Goal: Use online tool/utility: Utilize a website feature to perform a specific function

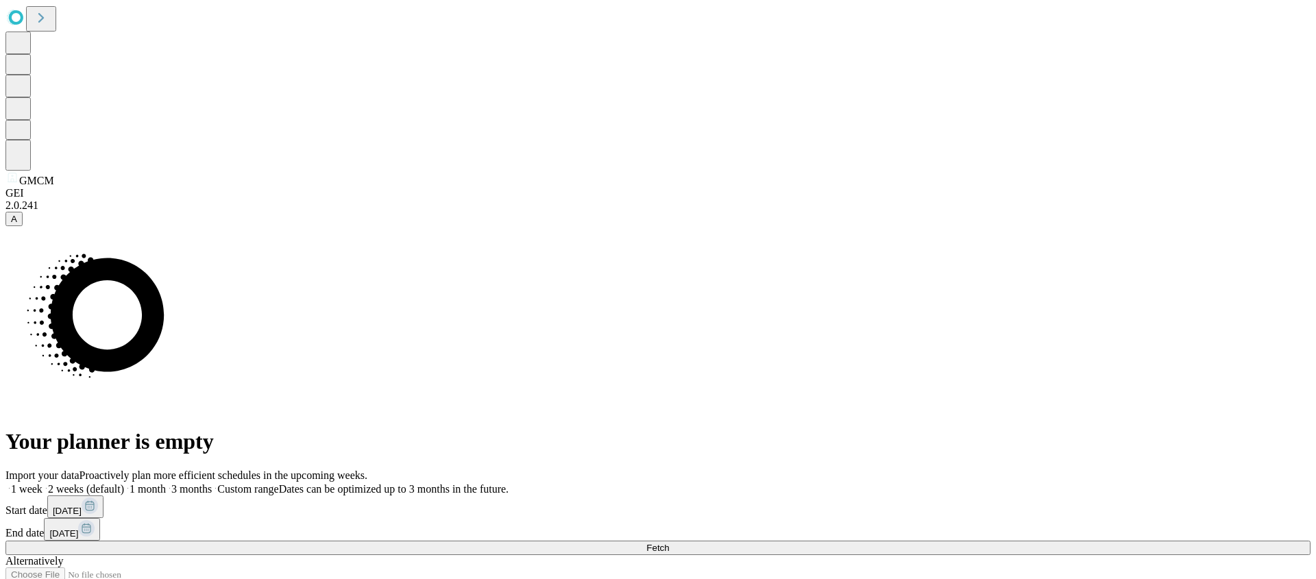
click at [1010, 541] on button "Fetch" at bounding box center [657, 548] width 1305 height 14
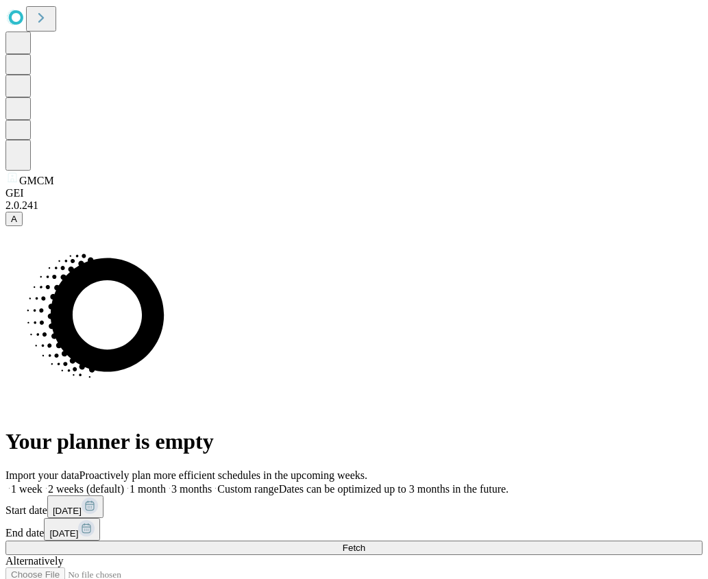
click at [532, 541] on button "Fetch" at bounding box center [353, 548] width 697 height 14
